Goal: Transaction & Acquisition: Purchase product/service

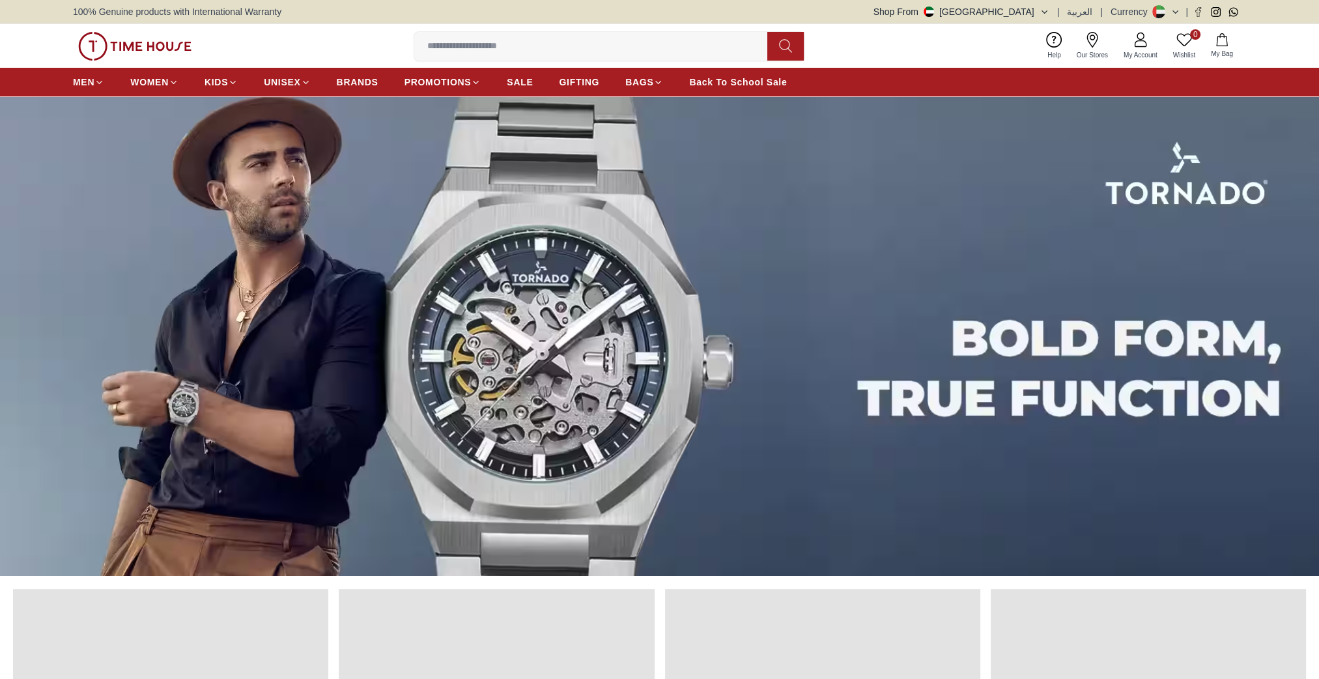
click at [617, 38] on input at bounding box center [595, 46] width 363 height 26
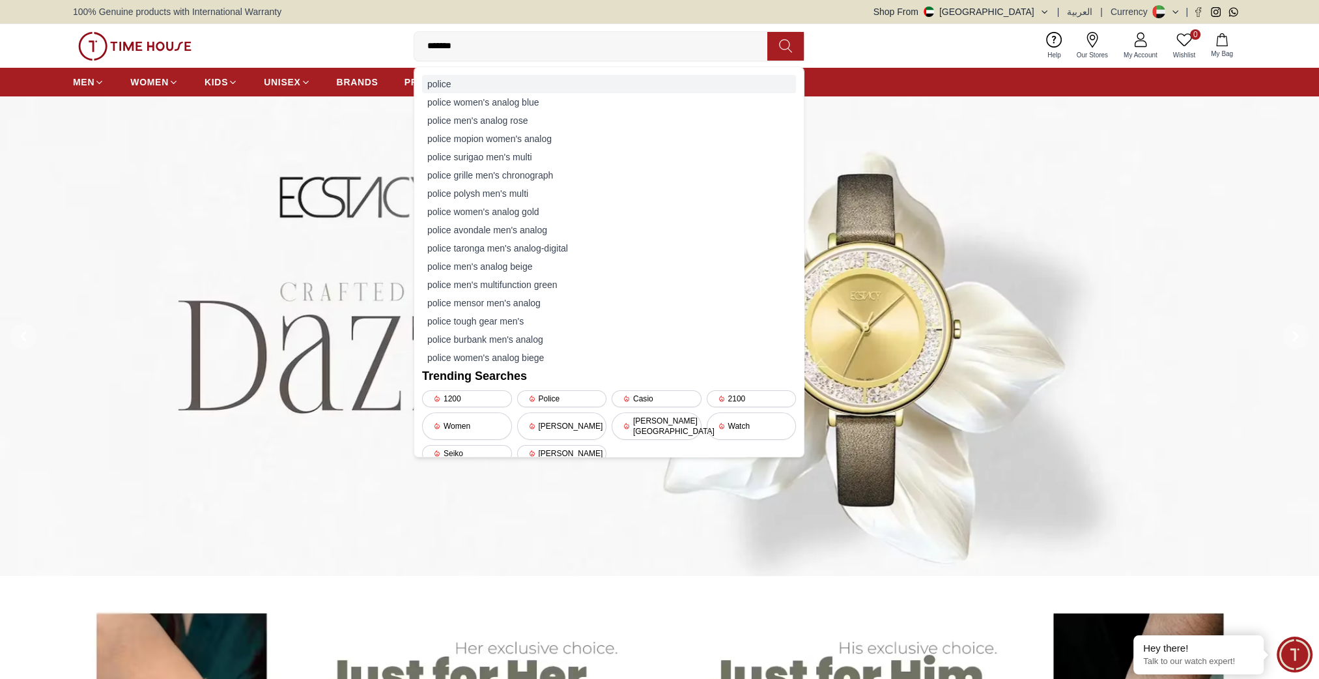
type input "*******"
click at [436, 82] on div "police" at bounding box center [609, 84] width 374 height 18
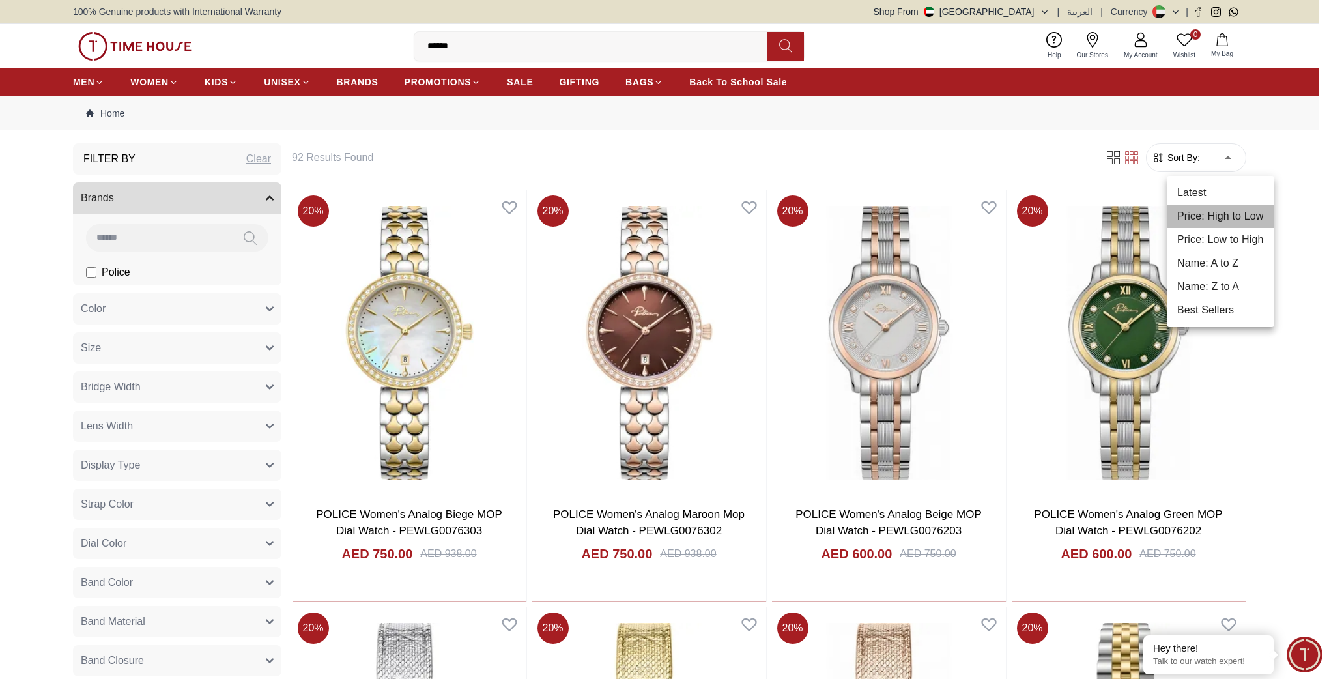
click at [1219, 216] on li "Price: High to Low" at bounding box center [1219, 216] width 107 height 23
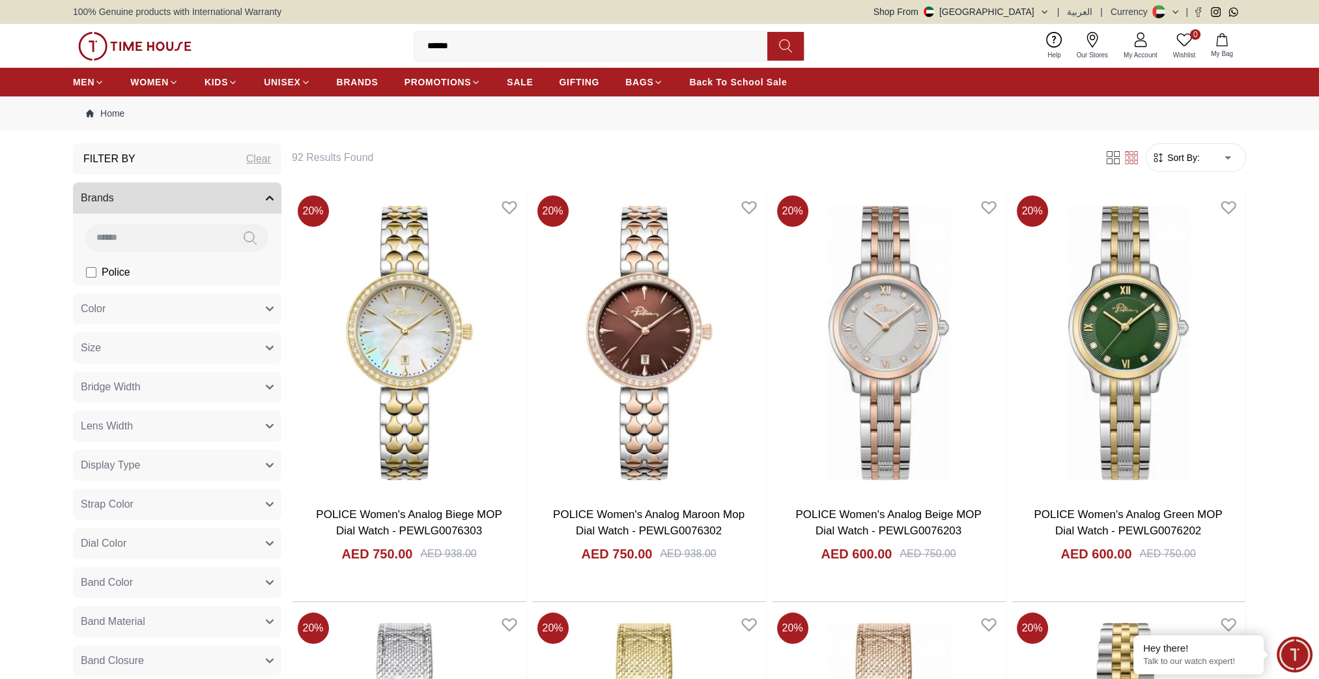
type input "*"
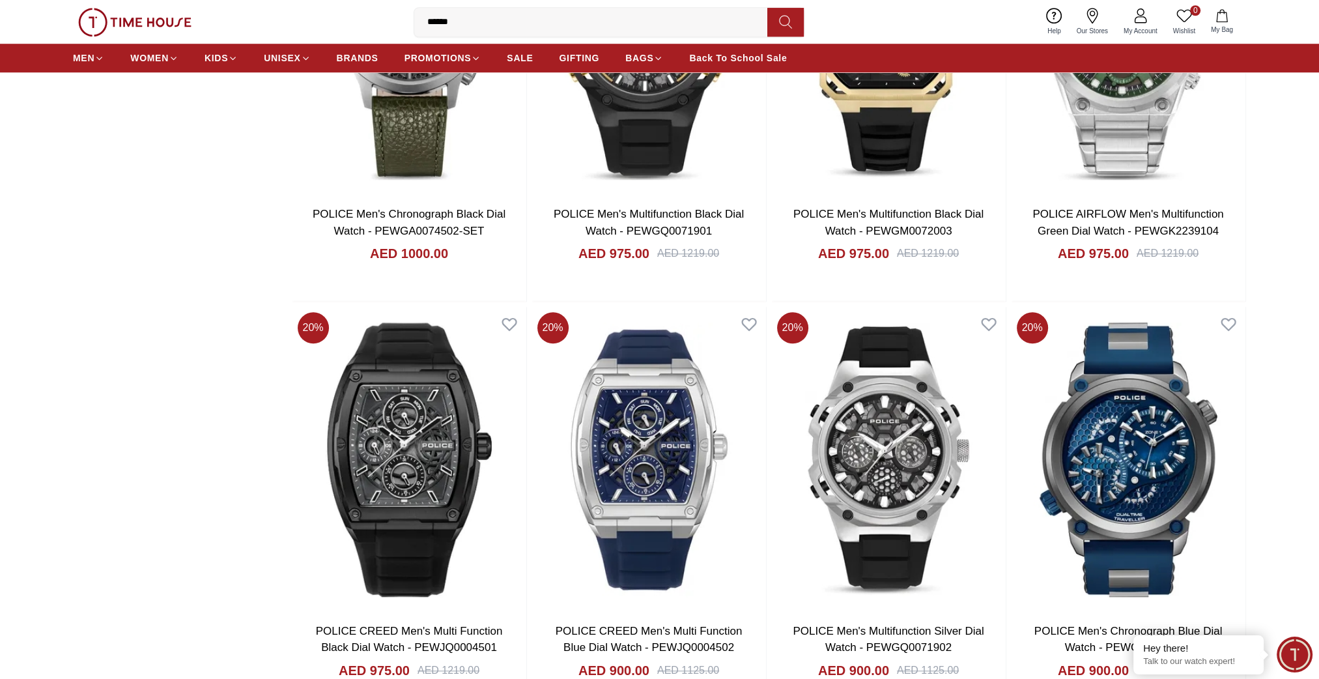
scroll to position [1628, 0]
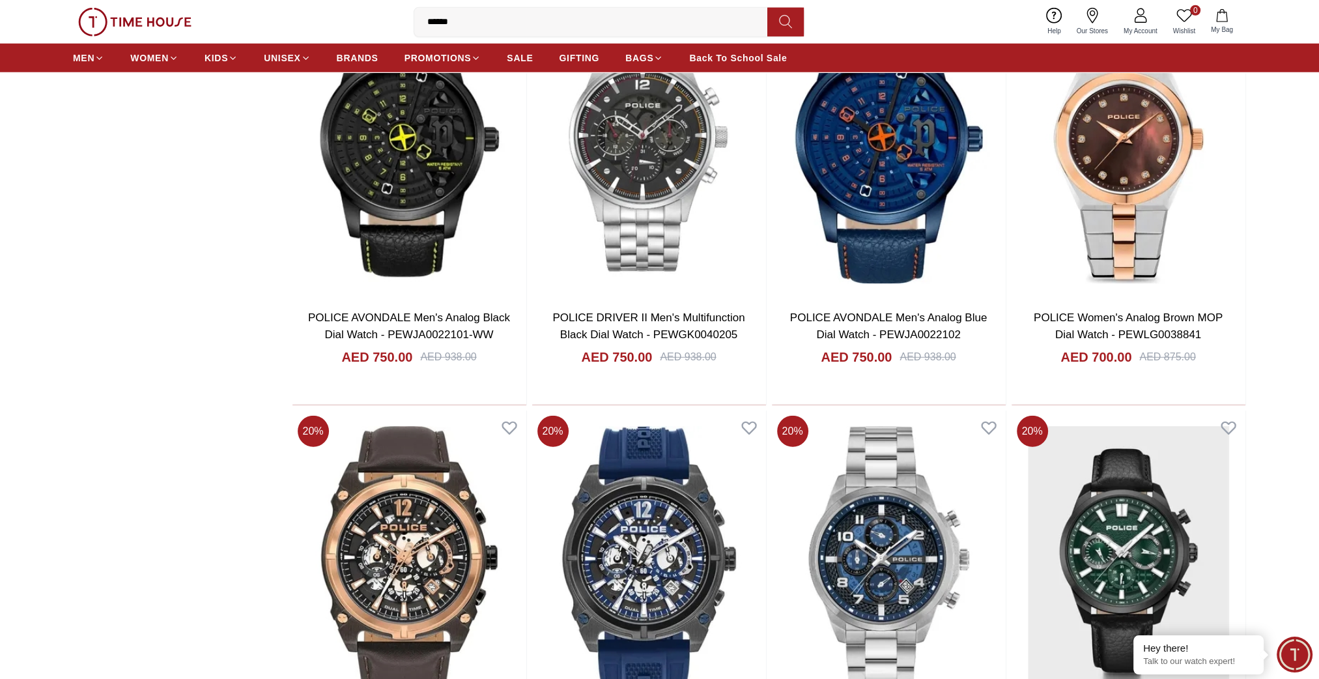
scroll to position [4429, 0]
